Goal: Entertainment & Leisure: Consume media (video, audio)

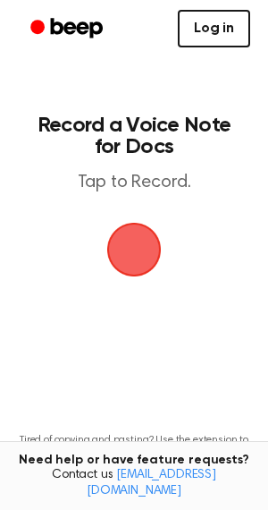
click at [199, 44] on link "Log in" at bounding box center [214, 29] width 72 height 38
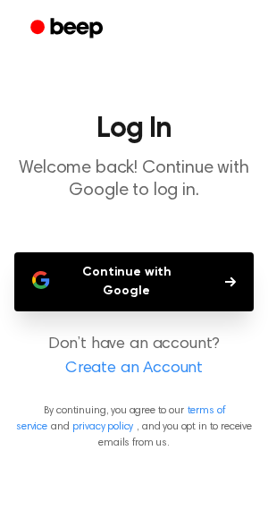
click at [149, 267] on button "Continue with Google" at bounding box center [134, 281] width 240 height 59
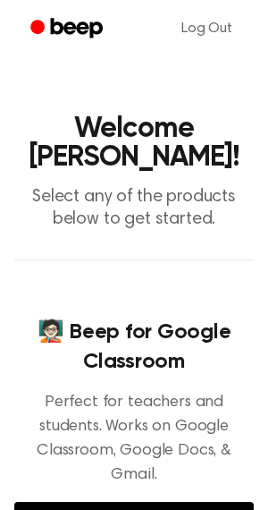
click at [61, 17] on icon "Beep" at bounding box center [68, 28] width 76 height 26
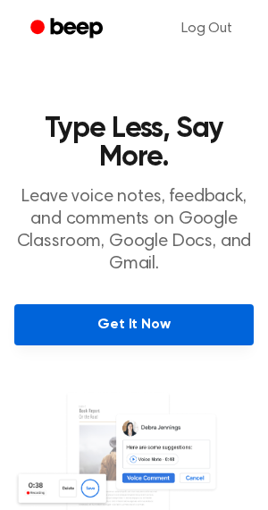
click at [141, 329] on link "Get It Now" at bounding box center [134, 324] width 240 height 41
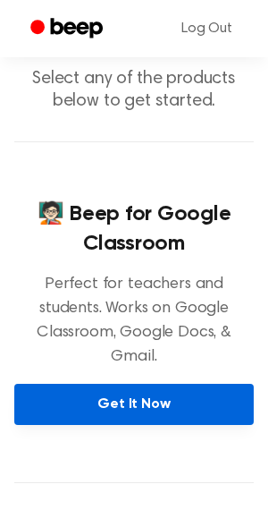
scroll to position [124, 0]
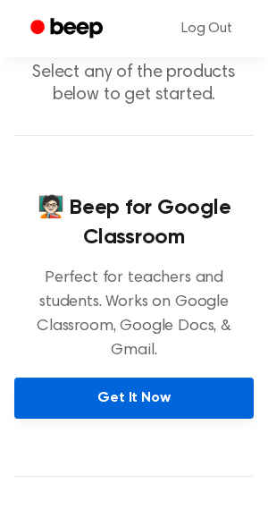
click at [168, 377] on link "Get It Now" at bounding box center [134, 397] width 240 height 41
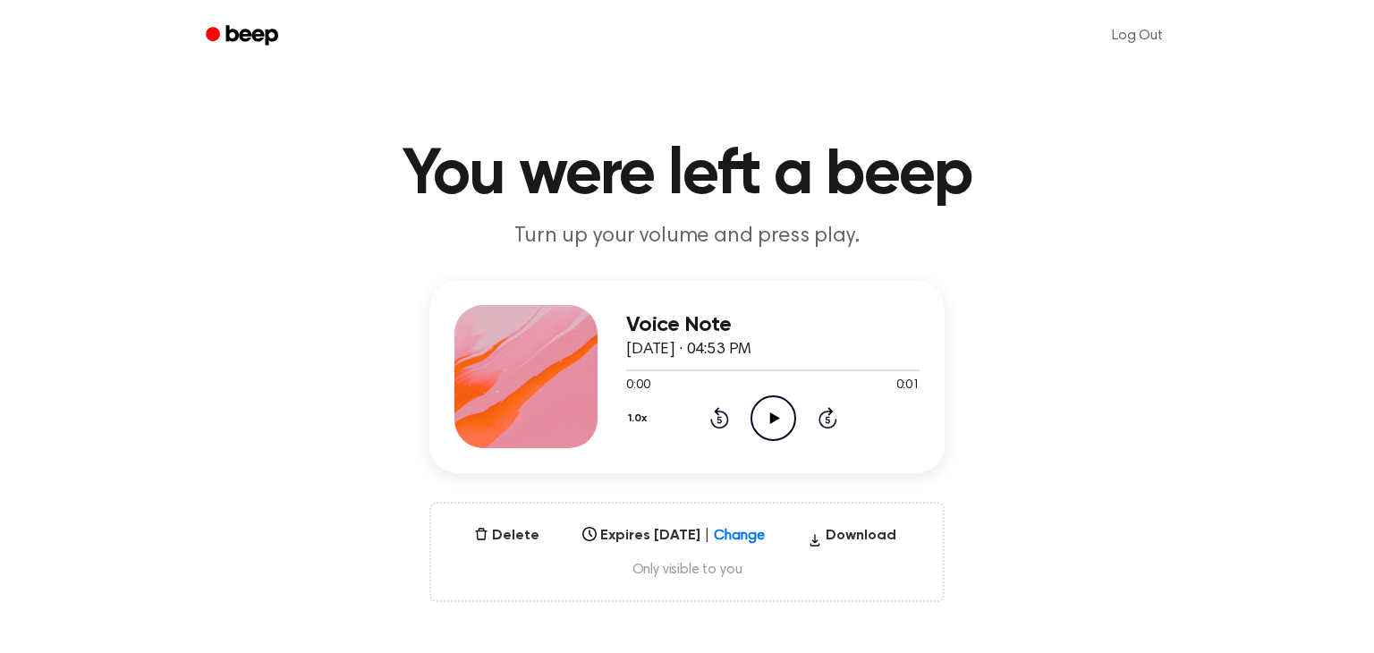
click at [760, 414] on icon "Play Audio" at bounding box center [773, 418] width 46 height 46
click at [773, 425] on icon "Play Audio" at bounding box center [773, 418] width 46 height 46
click at [773, 425] on icon "Pause Audio" at bounding box center [773, 418] width 46 height 46
click at [773, 425] on icon "Play Audio" at bounding box center [773, 418] width 46 height 46
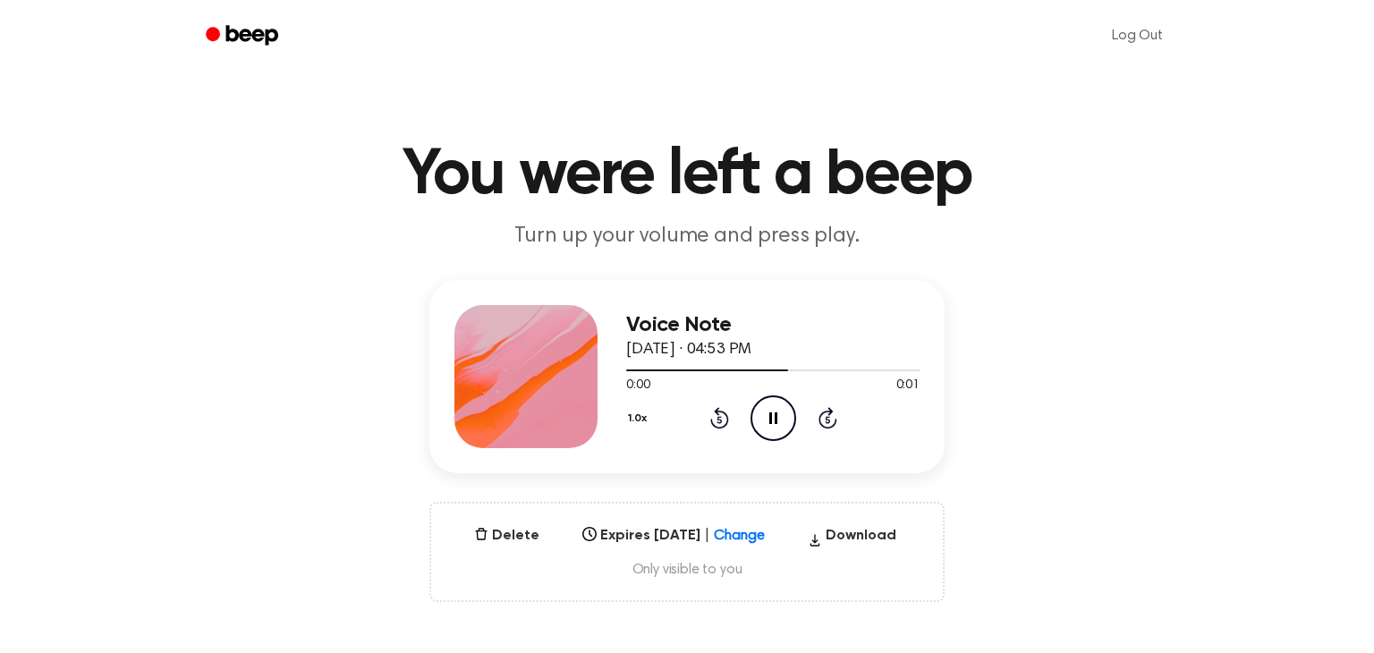
click at [773, 425] on icon "Pause Audio" at bounding box center [773, 418] width 46 height 46
click at [773, 425] on icon "Play Audio" at bounding box center [773, 418] width 46 height 46
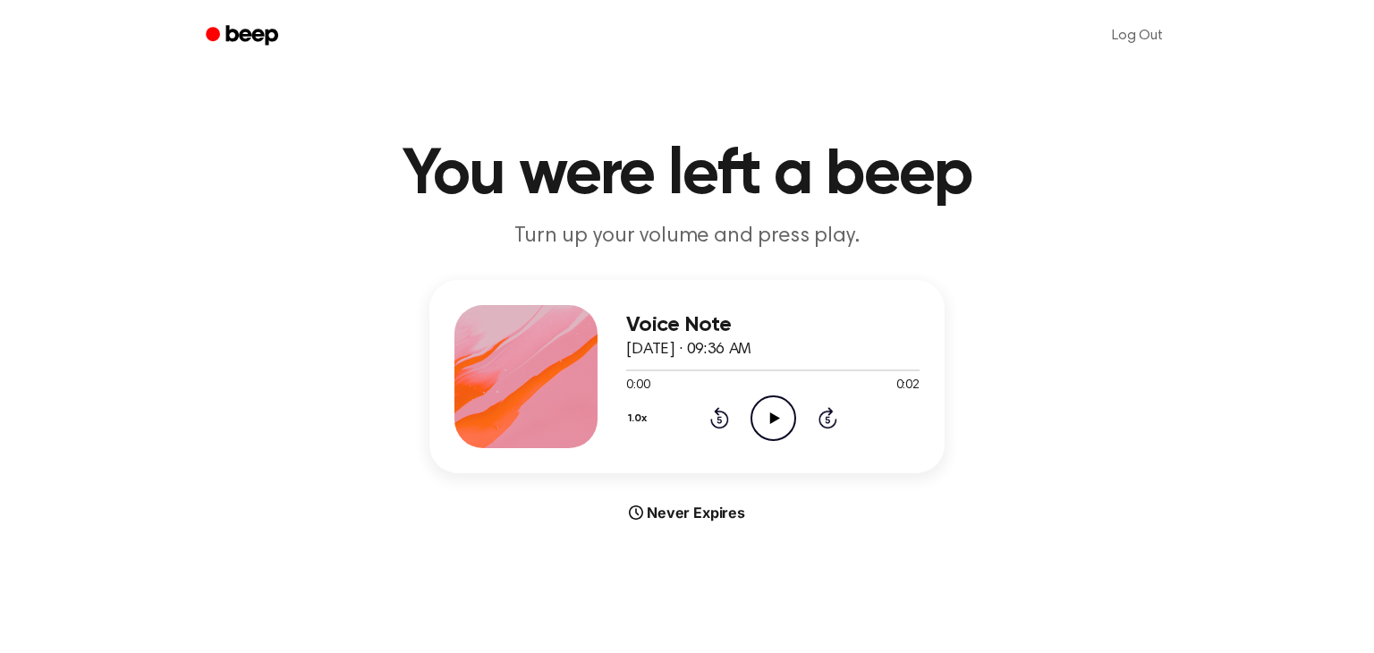
click at [772, 404] on icon "Play Audio" at bounding box center [773, 418] width 46 height 46
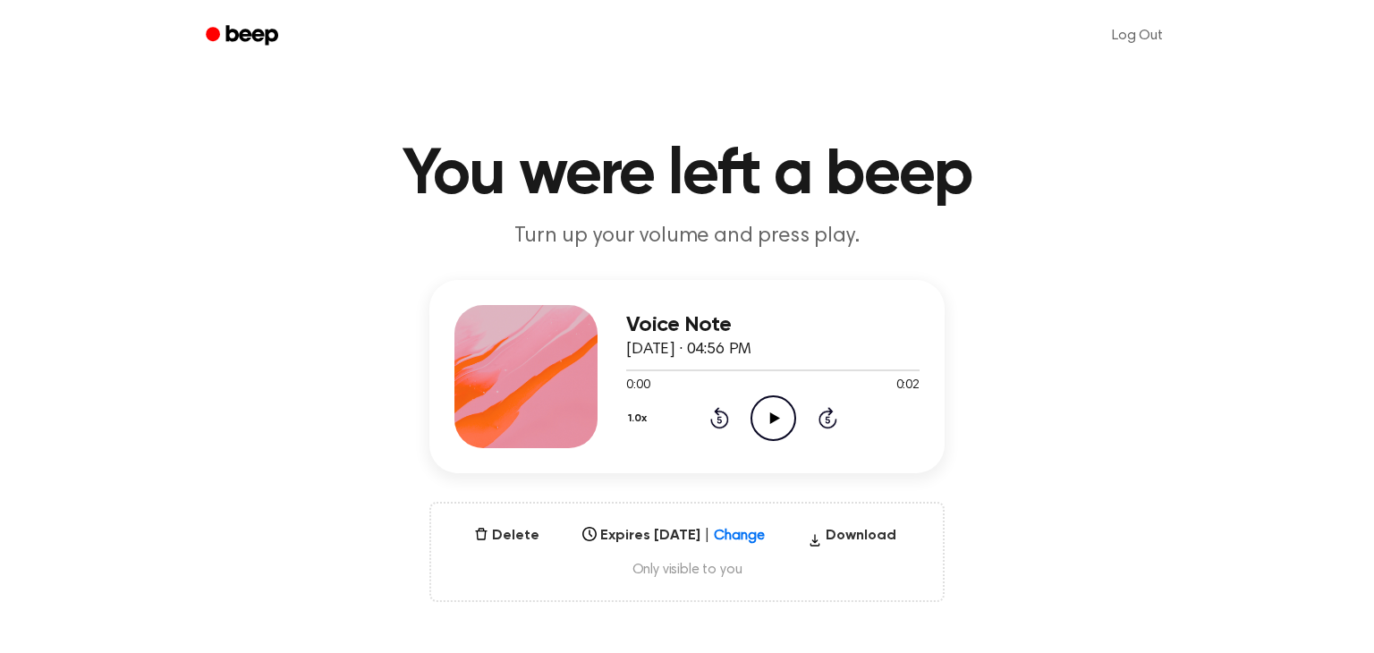
click at [761, 423] on icon "Play Audio" at bounding box center [773, 418] width 46 height 46
